Goal: Check status

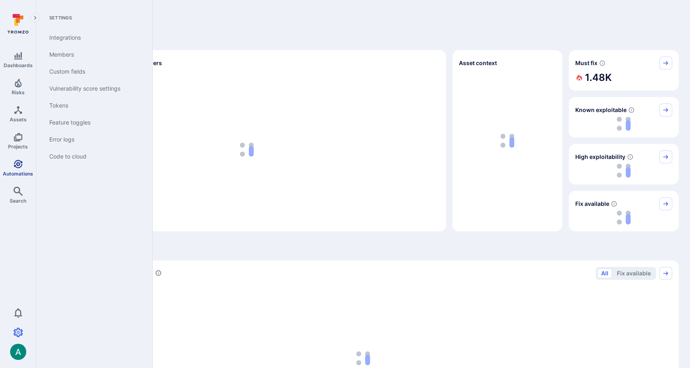
click at [13, 159] on icon "Automations" at bounding box center [18, 164] width 10 height 10
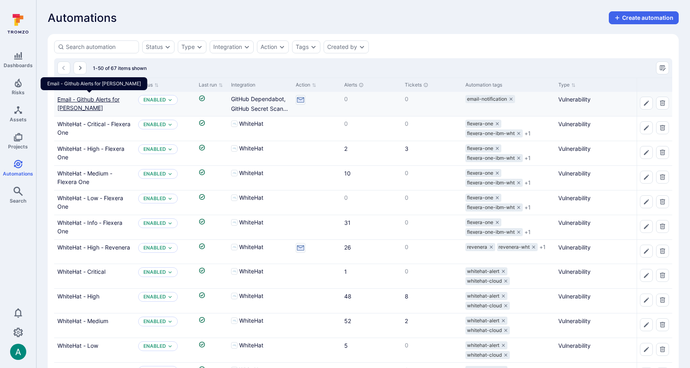
click at [99, 97] on link "Email - Github Alerts for Matt Merhar" at bounding box center [88, 103] width 62 height 15
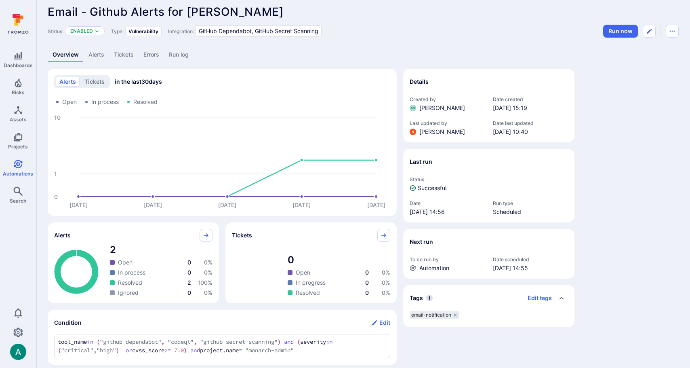
scroll to position [8, 0]
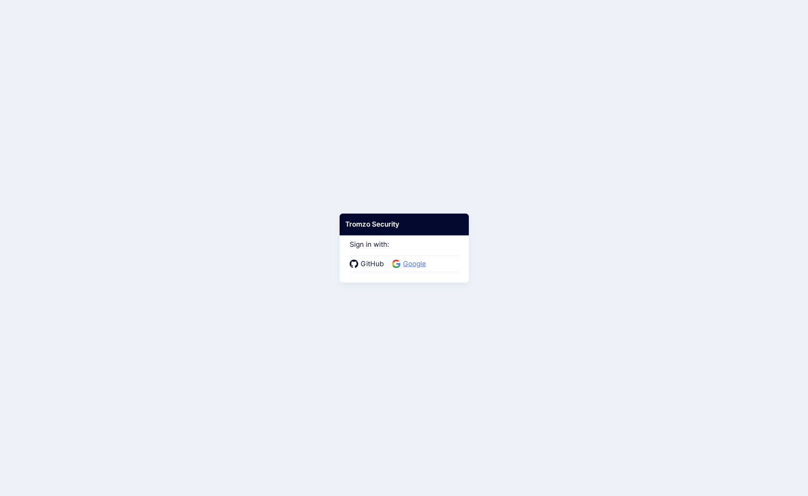
click at [427, 266] on span "Google" at bounding box center [415, 264] width 28 height 11
